Goal: Information Seeking & Learning: Learn about a topic

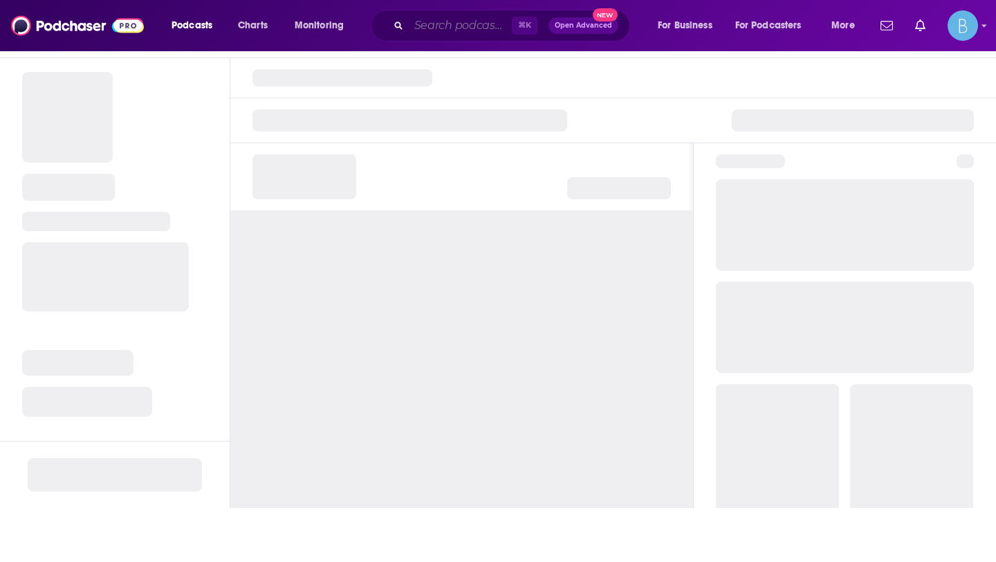
click at [441, 27] on input "Search podcasts, credits, & more..." at bounding box center [460, 26] width 103 height 22
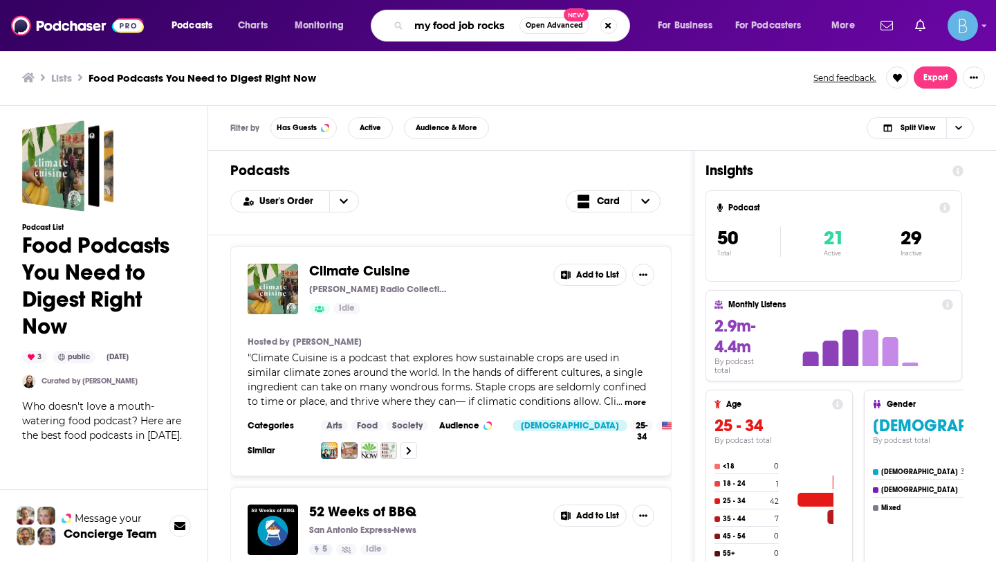
type input "my food job rocks"
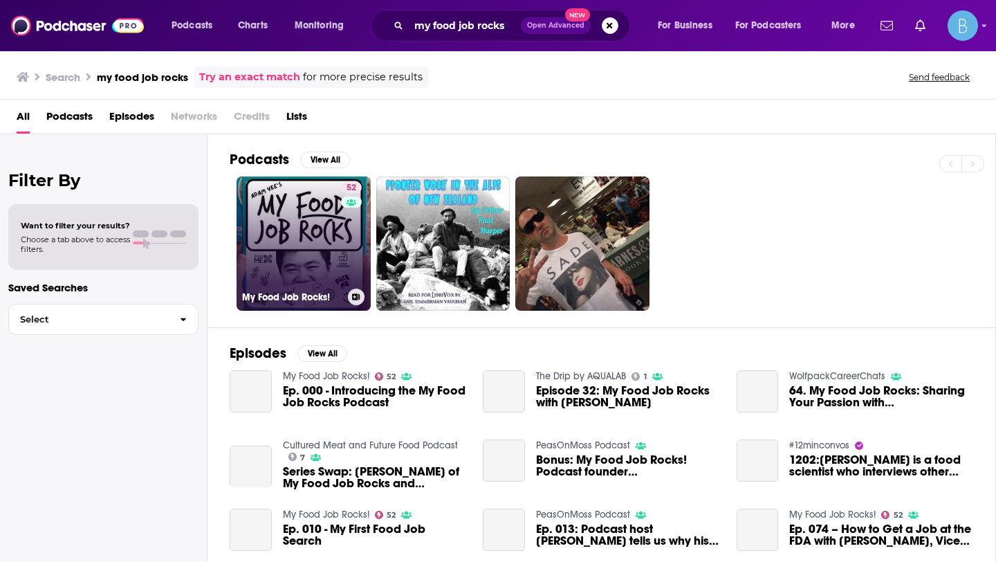
click at [296, 255] on link "52 My Food Job Rocks!" at bounding box center [304, 243] width 134 height 134
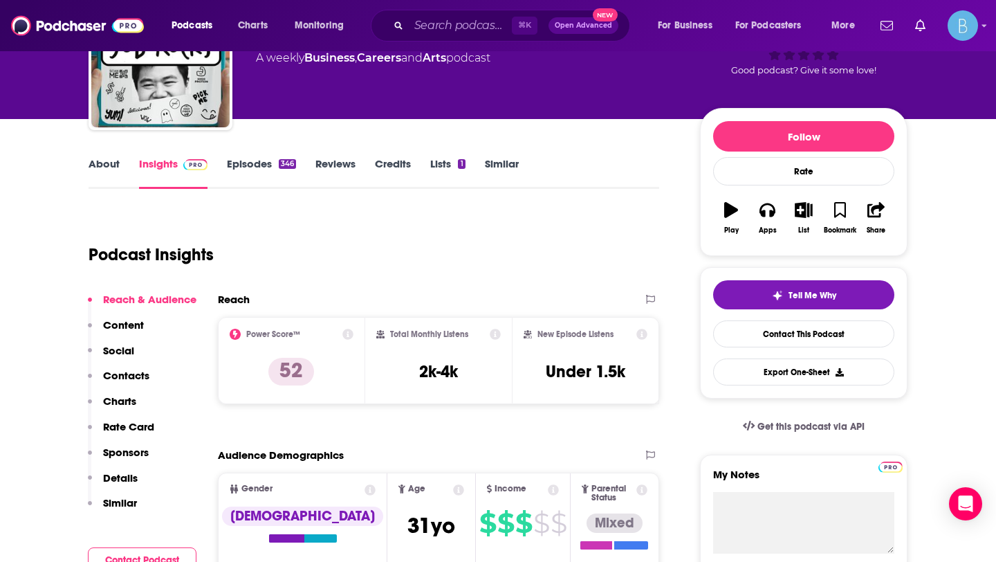
scroll to position [162, 0]
